Goal: Transaction & Acquisition: Download file/media

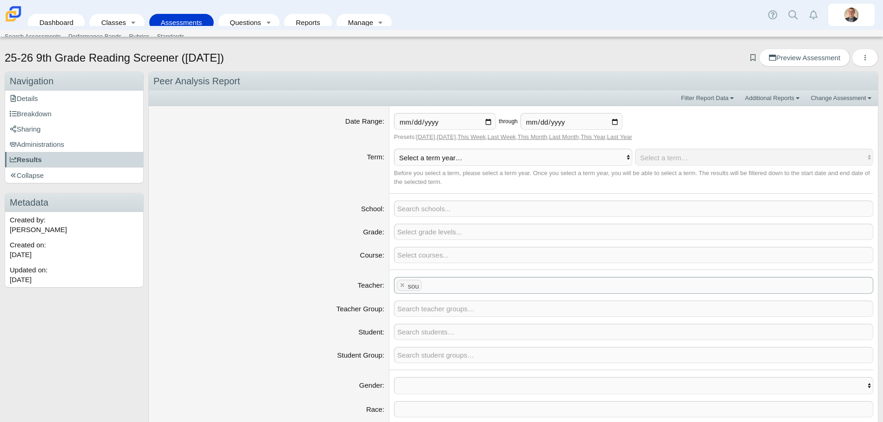
scroll to position [139, 0]
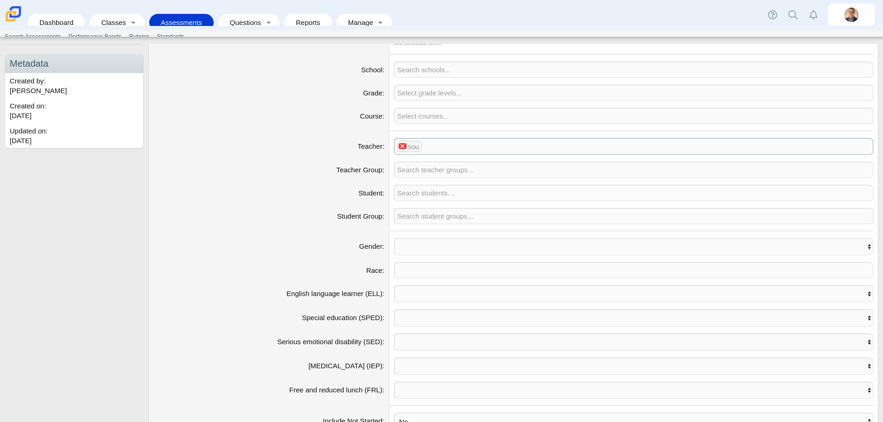
click at [399, 146] on x "remove tag" at bounding box center [403, 146] width 8 height 6
click at [307, 18] on link "Reports" at bounding box center [308, 22] width 38 height 17
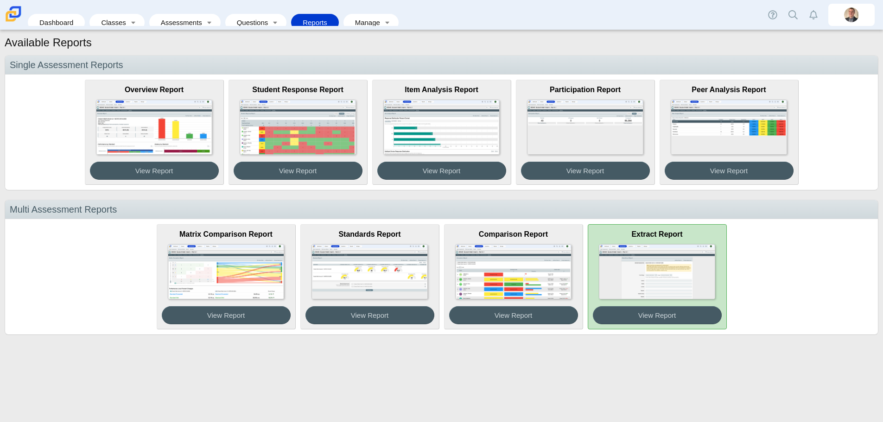
click at [661, 283] on img at bounding box center [657, 271] width 116 height 55
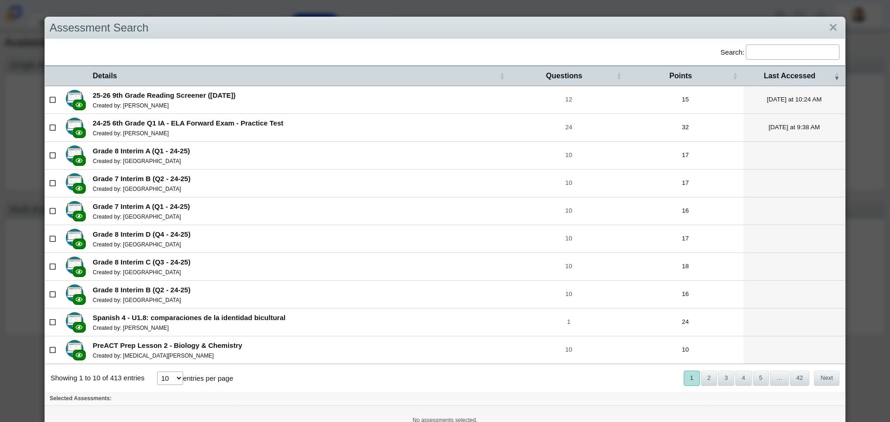
click at [52, 99] on icon at bounding box center [53, 99] width 7 height 6
checkbox input"] "true"
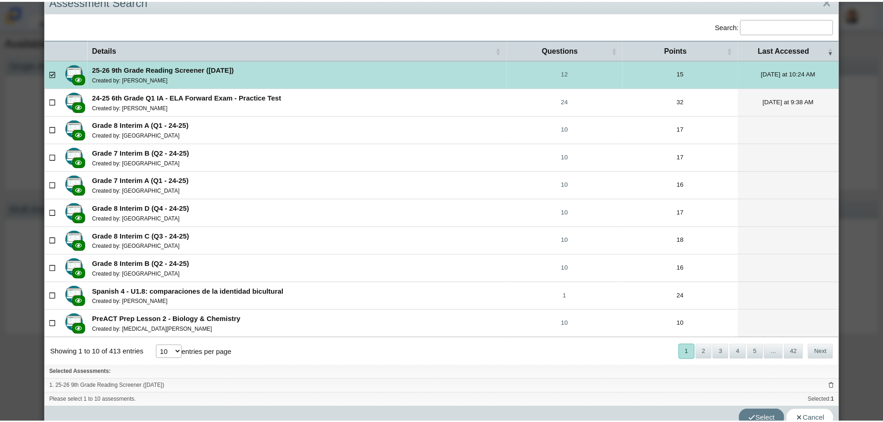
scroll to position [40, 0]
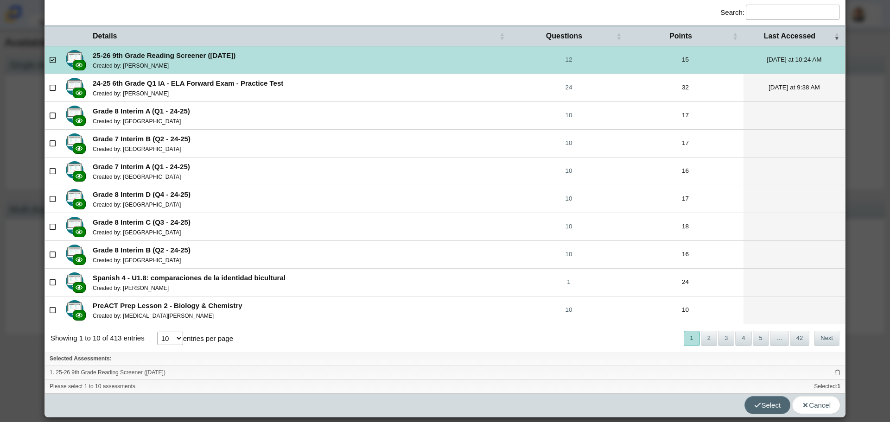
click at [761, 408] on span "Select" at bounding box center [767, 405] width 26 height 8
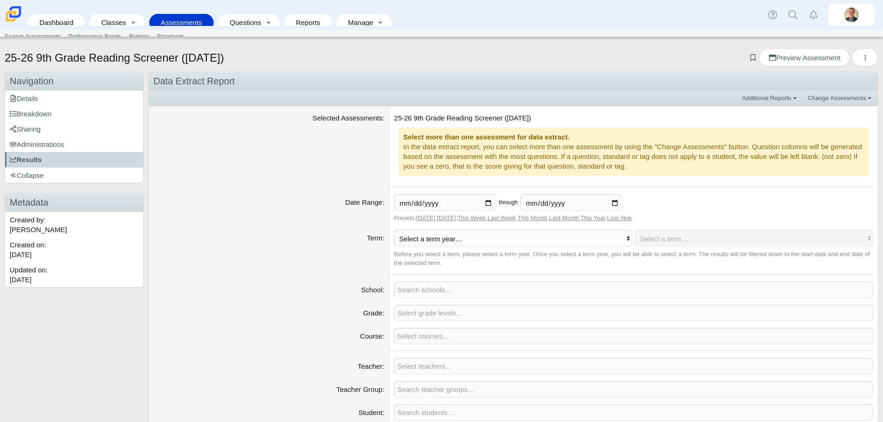
scroll to position [344, 0]
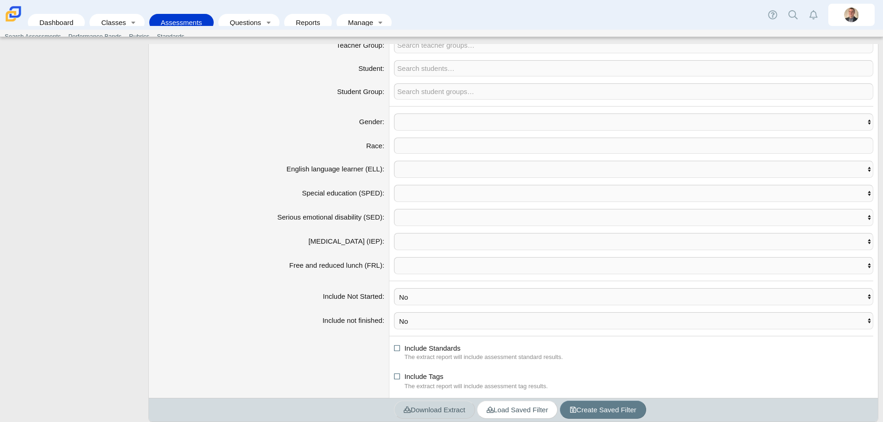
click at [414, 410] on span "Download Extract" at bounding box center [435, 410] width 62 height 8
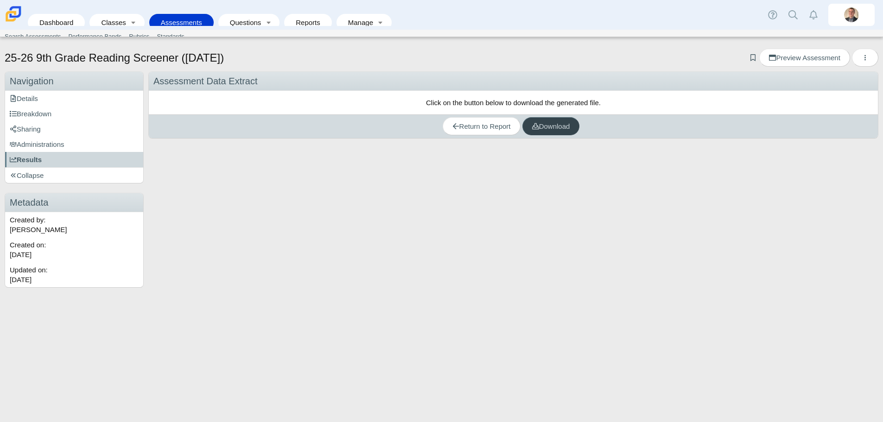
click at [546, 125] on span "Download" at bounding box center [551, 126] width 38 height 8
